Goal: Find specific page/section: Find specific page/section

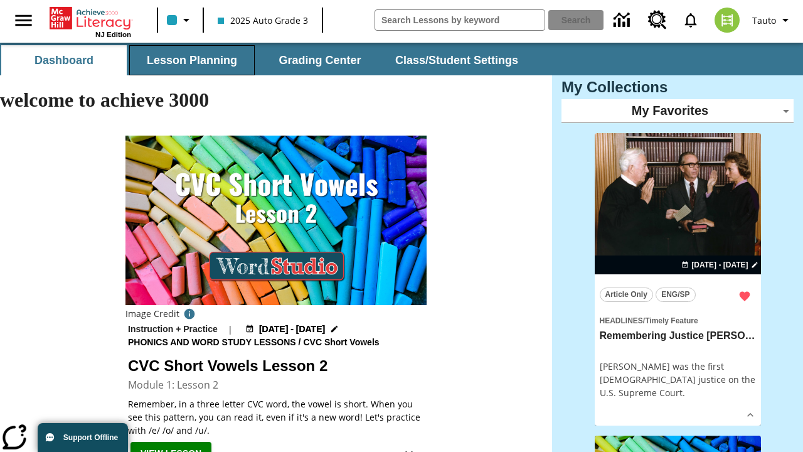
click at [192, 60] on button "Lesson Planning" at bounding box center [191, 60] width 125 height 30
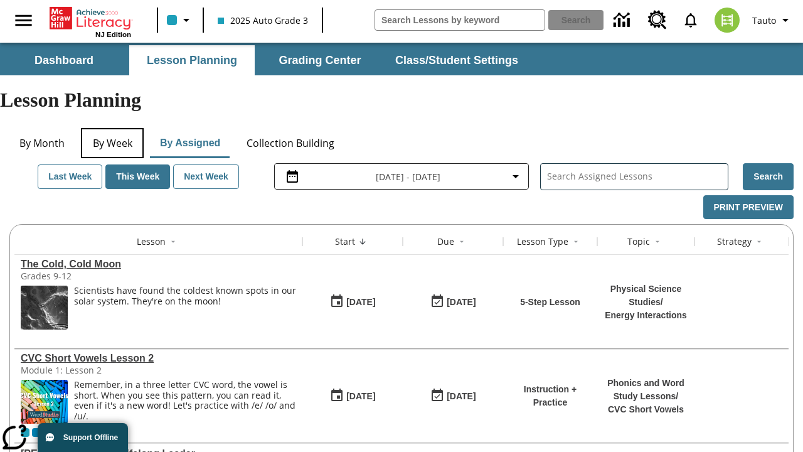
click at [112, 128] on button "By Week" at bounding box center [112, 143] width 63 height 30
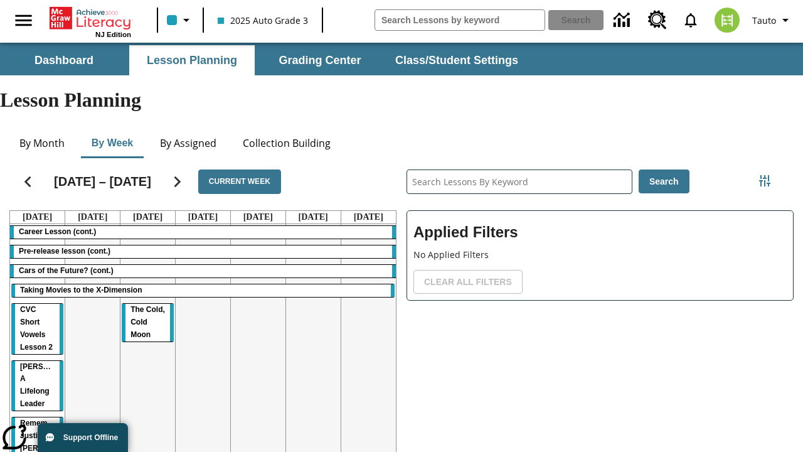
click at [368, 312] on tr "Career Lesson (cont.) Pre-release lesson (cont.) Cars of the Future? (cont.) Ta…" at bounding box center [203, 359] width 386 height 270
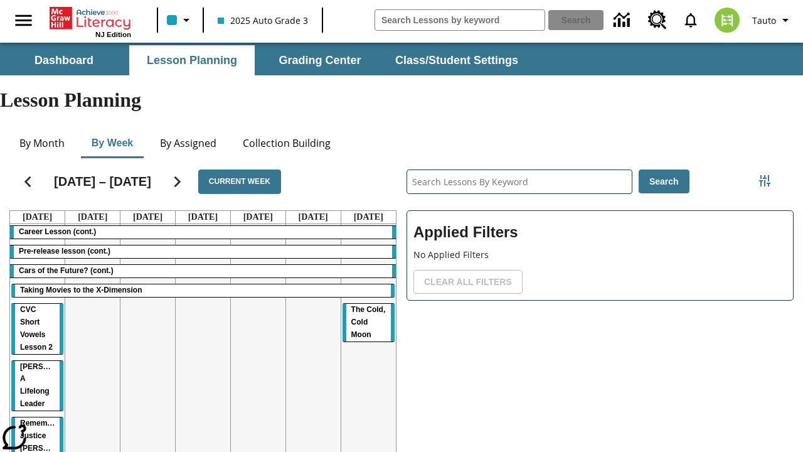
click at [367, 305] on span "The Cold, Cold Moon" at bounding box center [368, 322] width 34 height 34
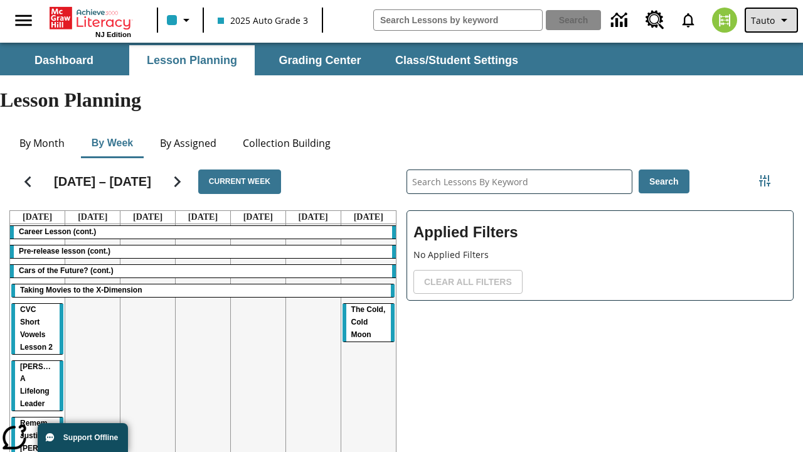
click at [772, 20] on span "Tauto" at bounding box center [763, 20] width 24 height 13
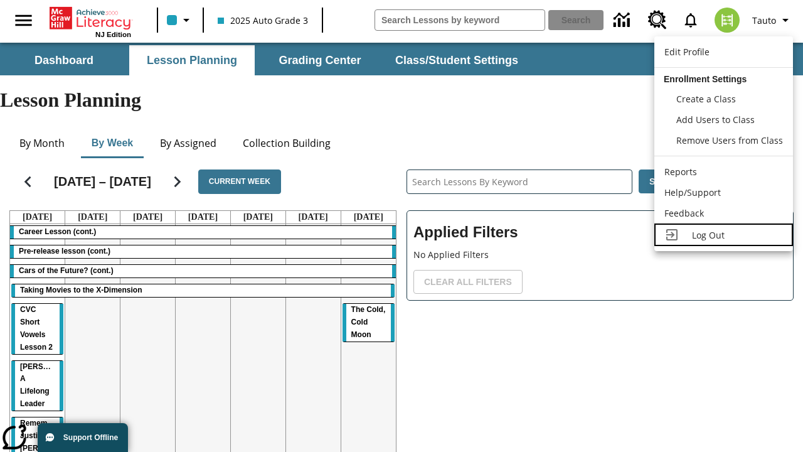
click at [723, 235] on span "Log Out" at bounding box center [708, 235] width 33 height 12
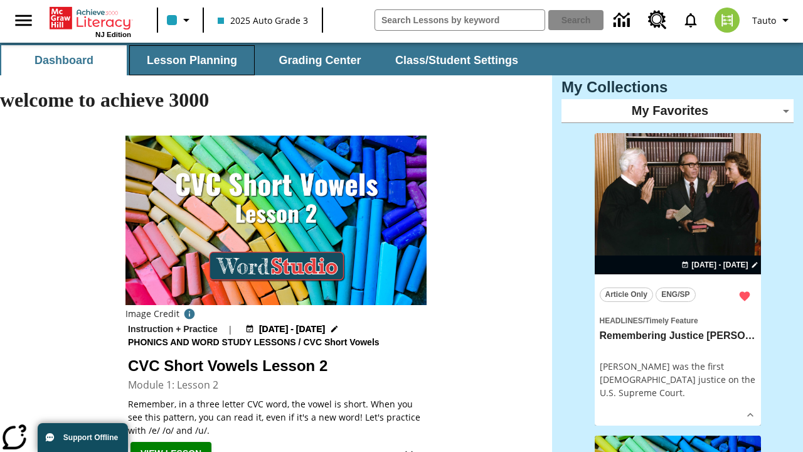
click at [192, 60] on button "Lesson Planning" at bounding box center [191, 60] width 125 height 30
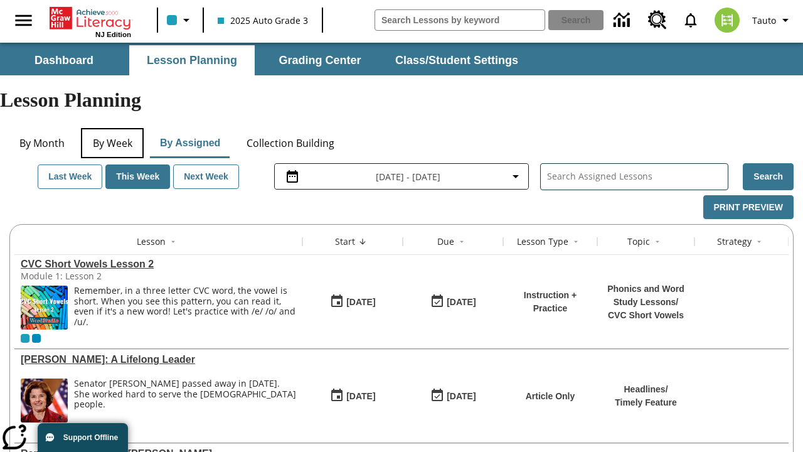
click at [112, 128] on button "By Week" at bounding box center [112, 143] width 63 height 30
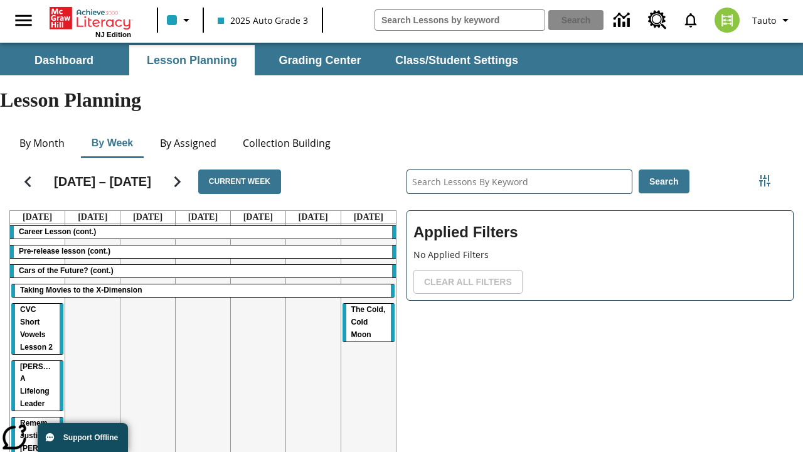
click at [147, 312] on tr "Career Lesson (cont.) Pre-release lesson (cont.) Cars of the Future? (cont.) Ta…" at bounding box center [203, 359] width 386 height 270
